Goal: Complete application form

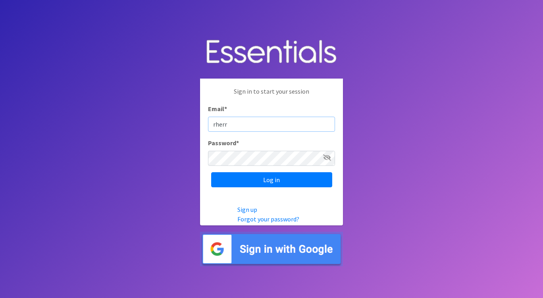
type input "[EMAIL_ADDRESS][DOMAIN_NAME]"
click at [211, 172] on input "Log in" at bounding box center [271, 179] width 121 height 15
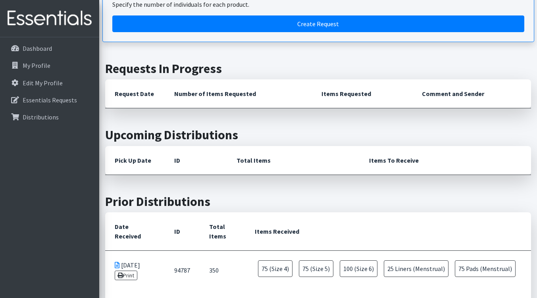
scroll to position [79, 0]
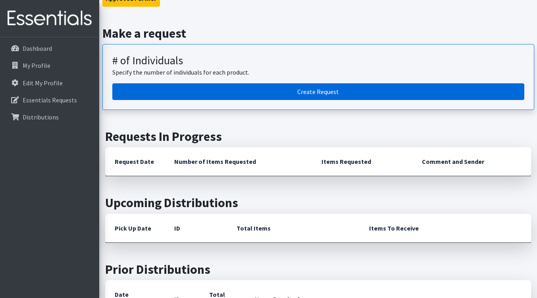
click at [321, 92] on link "Create Request" at bounding box center [318, 91] width 412 height 17
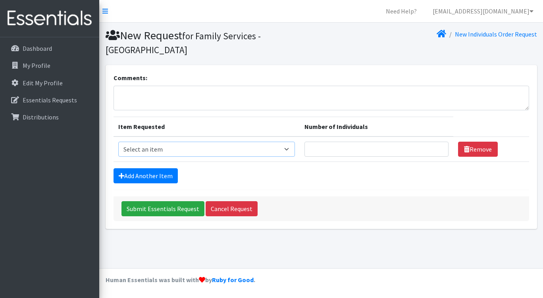
click at [231, 142] on select "Select an item (Newborn) (Preemie) (Size 1) (Size 2) (Size 3) (Size 4) (Size 5)…" at bounding box center [206, 149] width 177 height 15
click at [356, 197] on div "Submit Essentials Request Cancel Request" at bounding box center [322, 209] width 416 height 25
click at [225, 142] on select "Select an item (Newborn) (Preemie) (Size 1) (Size 2) (Size 3) (Size 4) (Size 5)…" at bounding box center [206, 149] width 177 height 15
select select "14512"
click at [118, 142] on select "Select an item (Newborn) (Preemie) (Size 1) (Size 2) (Size 3) (Size 4) (Size 5)…" at bounding box center [206, 149] width 177 height 15
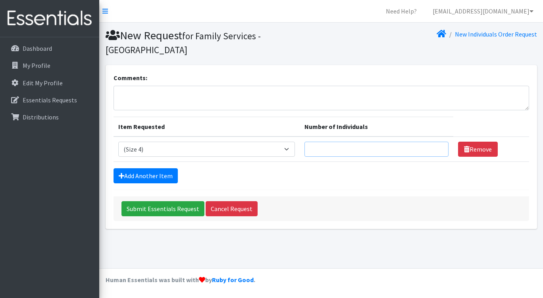
click at [369, 142] on input "Number of Individuals" at bounding box center [377, 149] width 144 height 15
type input "2"
click at [142, 168] on link "Add Another Item" at bounding box center [146, 175] width 64 height 15
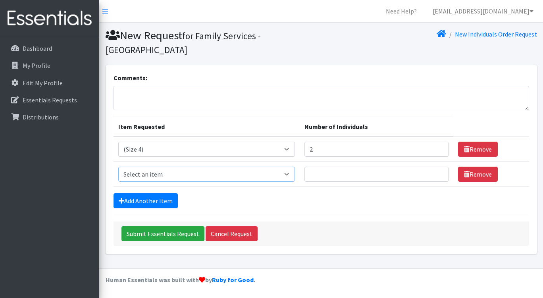
click at [147, 167] on select "Select an item (Newborn) (Preemie) (Size 1) (Size 2) (Size 3) (Size 4) (Size 5)…" at bounding box center [206, 174] width 177 height 15
select select "14488"
click at [118, 167] on select "Select an item (Newborn) (Preemie) (Size 1) (Size 2) (Size 3) (Size 4) (Size 5)…" at bounding box center [206, 174] width 177 height 15
click at [360, 167] on input "Number of Individuals" at bounding box center [377, 174] width 144 height 15
type input "4"
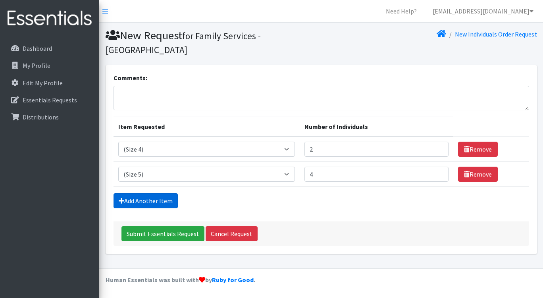
click at [147, 193] on link "Add Another Item" at bounding box center [146, 200] width 64 height 15
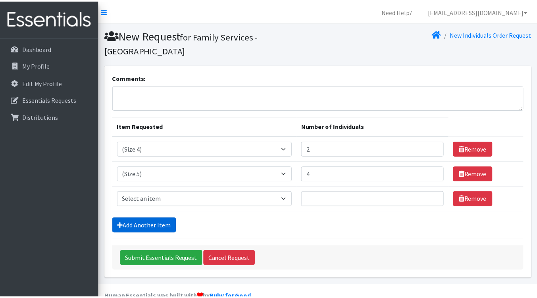
scroll to position [3, 0]
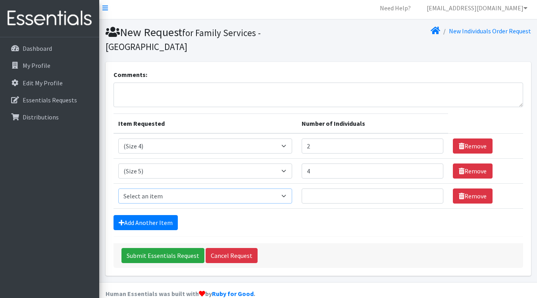
click at [149, 189] on select "Select an item (Newborn) (Preemie) (Size 1) (Size 2) (Size 3) (Size 4) (Size 5)…" at bounding box center [205, 196] width 174 height 15
select select "14491"
click at [118, 189] on select "Select an item (Newborn) (Preemie) (Size 1) (Size 2) (Size 3) (Size 4) (Size 5)…" at bounding box center [205, 196] width 174 height 15
click at [343, 189] on input "Number of Individuals" at bounding box center [373, 196] width 142 height 15
type input "2"
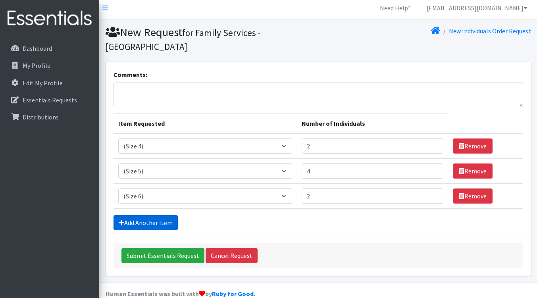
click at [162, 215] on link "Add Another Item" at bounding box center [146, 222] width 64 height 15
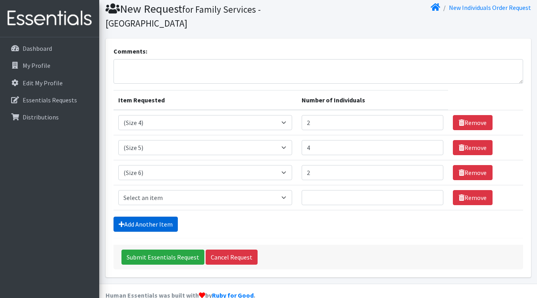
scroll to position [28, 0]
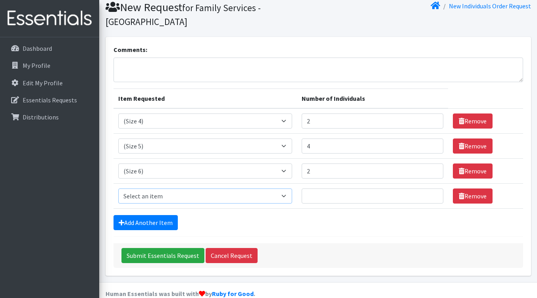
click at [164, 189] on select "Select an item (Newborn) (Preemie) (Size 1) (Size 2) (Size 3) (Size 4) (Size 5)…" at bounding box center [205, 196] width 174 height 15
select select "14953"
click at [118, 189] on select "Select an item (Newborn) (Preemie) (Size 1) (Size 2) (Size 3) (Size 4) (Size 5)…" at bounding box center [205, 196] width 174 height 15
click at [359, 189] on input "Number of Individuals" at bounding box center [373, 196] width 142 height 15
type input "2"
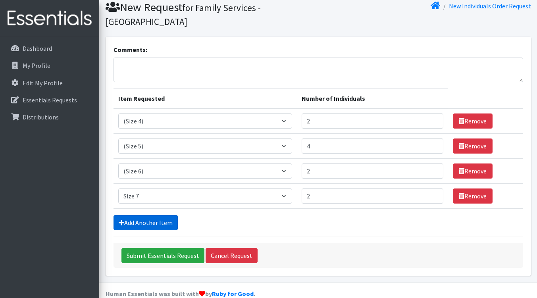
click at [150, 215] on link "Add Another Item" at bounding box center [146, 222] width 64 height 15
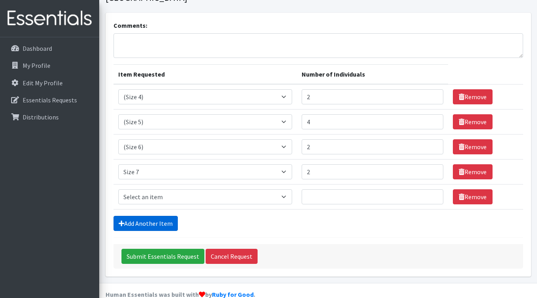
scroll to position [53, 0]
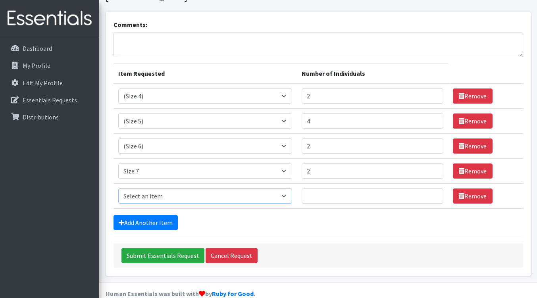
click at [151, 189] on select "Select an item (Newborn) (Preemie) (Size 1) (Size 2) (Size 3) (Size 4) (Size 5)…" at bounding box center [205, 196] width 174 height 15
select select "14494"
click at [118, 189] on select "Select an item (Newborn) (Preemie) (Size 1) (Size 2) (Size 3) (Size 4) (Size 5)…" at bounding box center [205, 196] width 174 height 15
click at [334, 189] on input "Number of Individuals" at bounding box center [373, 196] width 142 height 15
type input "2"
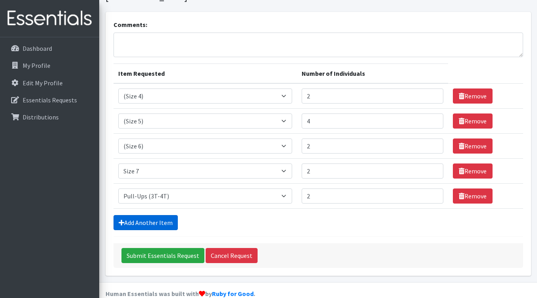
click at [163, 215] on link "Add Another Item" at bounding box center [146, 222] width 64 height 15
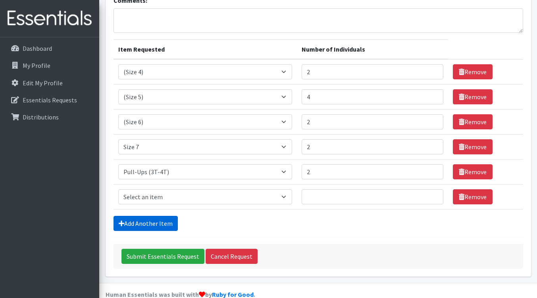
scroll to position [78, 0]
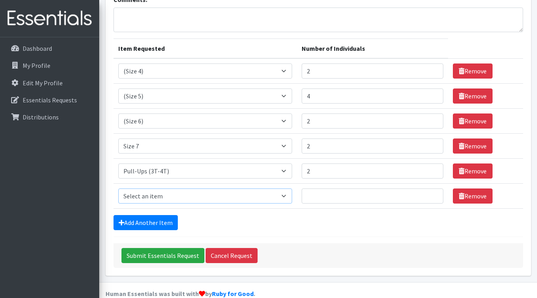
click at [170, 189] on select "Select an item (Newborn) (Preemie) (Size 1) (Size 2) (Size 3) (Size 4) (Size 5)…" at bounding box center [205, 196] width 174 height 15
select select "14511"
click at [118, 189] on select "Select an item (Newborn) (Preemie) (Size 1) (Size 2) (Size 3) (Size 4) (Size 5)…" at bounding box center [205, 196] width 174 height 15
click at [335, 189] on input "Number of Individuals" at bounding box center [373, 196] width 142 height 15
type input "1"
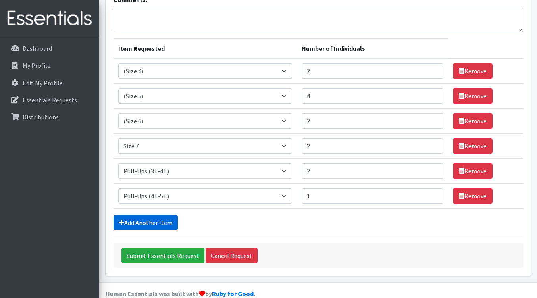
click at [148, 215] on link "Add Another Item" at bounding box center [146, 222] width 64 height 15
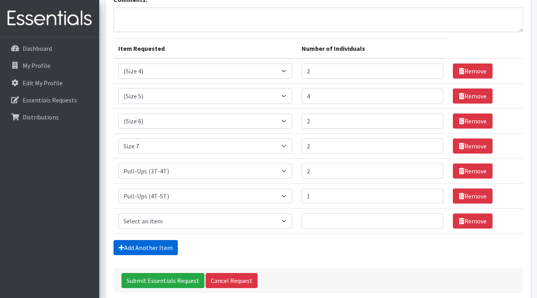
scroll to position [103, 0]
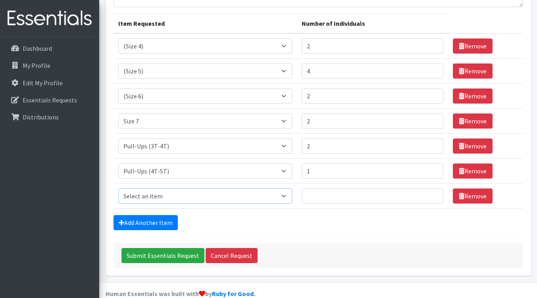
click at [170, 189] on select "Select an item (Newborn) (Preemie) (Size 1) (Size 2) (Size 3) (Size 4) (Size 5)…" at bounding box center [205, 196] width 174 height 15
select select "14487"
click at [118, 189] on select "Select an item (Newborn) (Preemie) (Size 1) (Size 2) (Size 3) (Size 4) (Size 5)…" at bounding box center [205, 196] width 174 height 15
click at [323, 189] on input "Number of Individuals" at bounding box center [373, 196] width 142 height 15
type input "1"
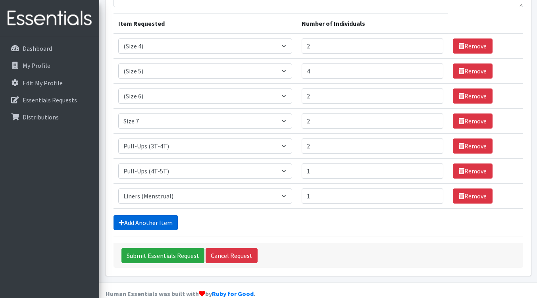
click at [141, 215] on link "Add Another Item" at bounding box center [146, 222] width 64 height 15
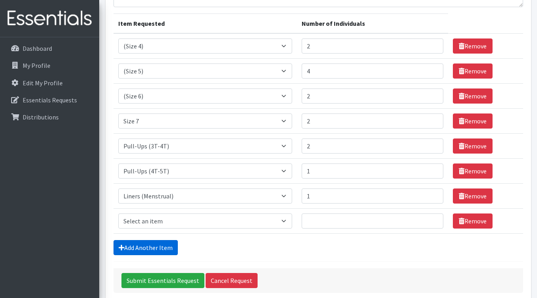
scroll to position [128, 0]
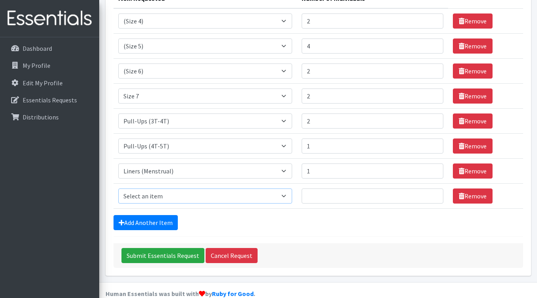
click at [197, 189] on select "Select an item (Newborn) (Preemie) (Size 1) (Size 2) (Size 3) (Size 4) (Size 5)…" at bounding box center [205, 196] width 174 height 15
select select "14484"
click at [118, 189] on select "Select an item (Newborn) (Preemie) (Size 1) (Size 2) (Size 3) (Size 4) (Size 5)…" at bounding box center [205, 196] width 174 height 15
click at [341, 189] on input "Number of Individuals" at bounding box center [373, 196] width 142 height 15
type input "3"
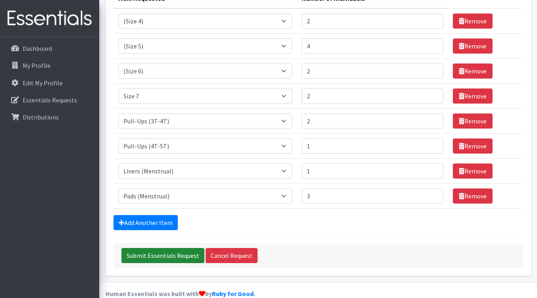
click at [155, 248] on input "Submit Essentials Request" at bounding box center [163, 255] width 83 height 15
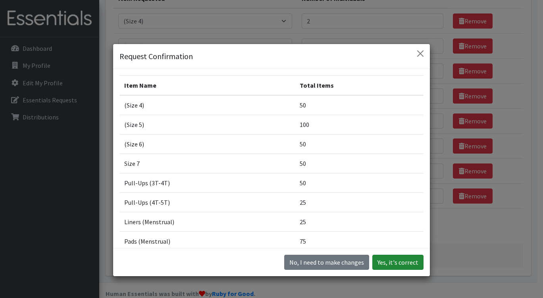
click at [399, 261] on button "Yes, it's correct" at bounding box center [398, 262] width 51 height 15
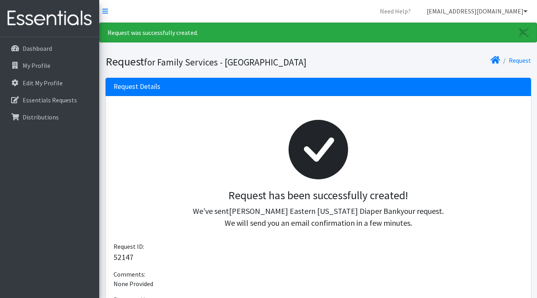
click at [523, 9] on link "[EMAIL_ADDRESS][DOMAIN_NAME]" at bounding box center [478, 11] width 114 height 16
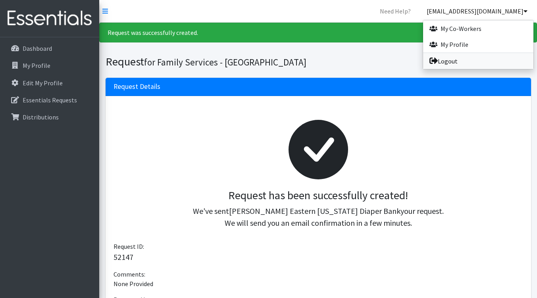
click at [470, 60] on link "Logout" at bounding box center [478, 61] width 110 height 16
